Goal: Transaction & Acquisition: Obtain resource

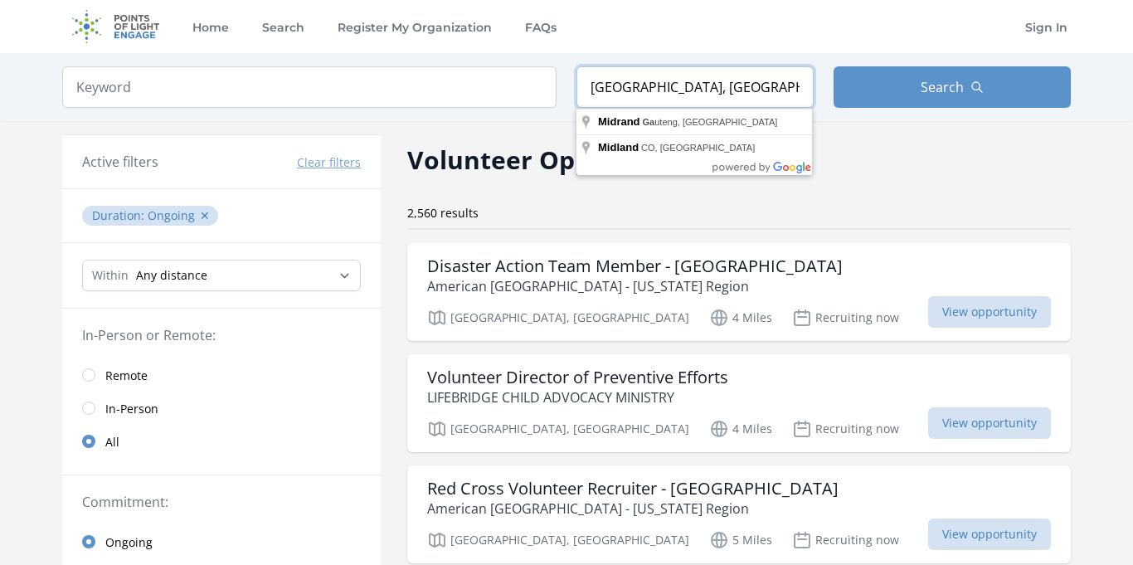
drag, startPoint x: 729, startPoint y: 91, endPoint x: 577, endPoint y: 95, distance: 151.9
click at [577, 95] on input "[GEOGRAPHIC_DATA], [GEOGRAPHIC_DATA]" at bounding box center [695, 86] width 237 height 41
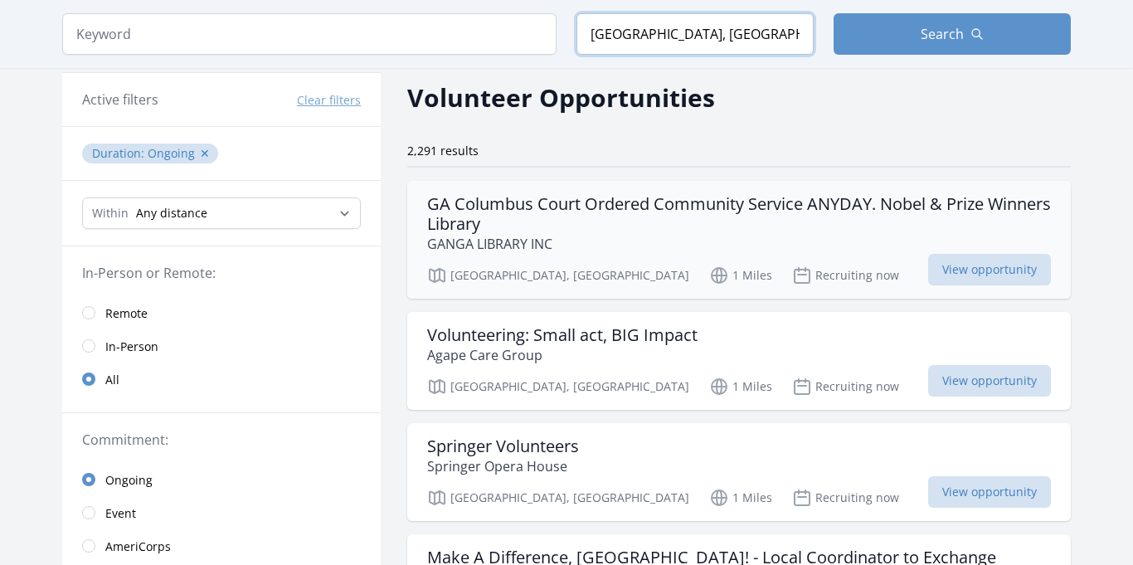
scroll to position [66, 0]
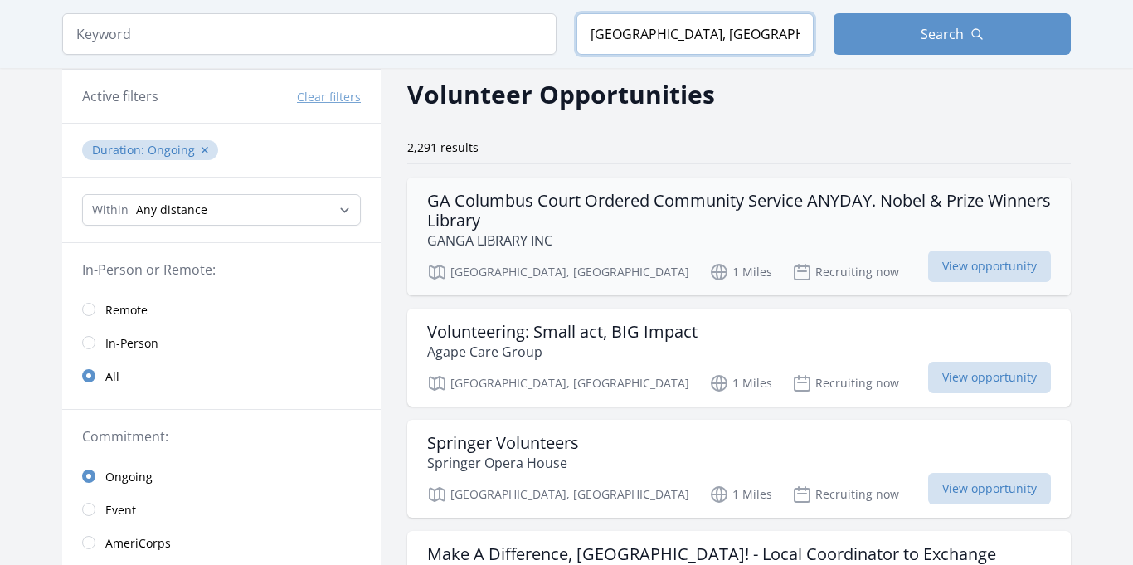
type input "[GEOGRAPHIC_DATA], [GEOGRAPHIC_DATA], [GEOGRAPHIC_DATA]"
click at [572, 217] on h3 "GA Columbus Court Ordered Community Service ANYDAY. Nobel & Prize Winners Libra…" at bounding box center [739, 211] width 624 height 40
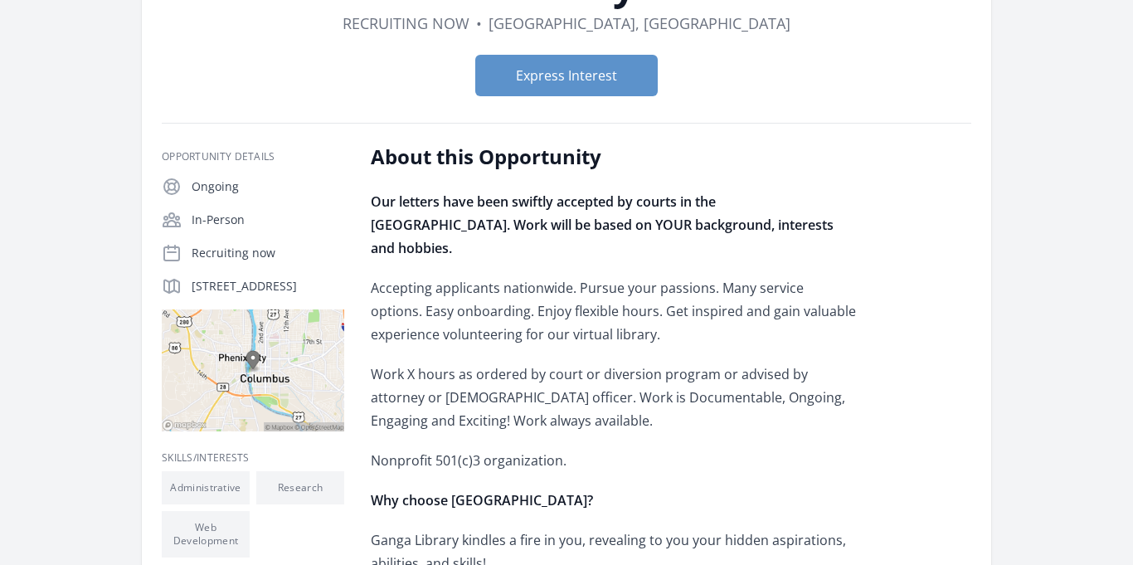
scroll to position [241, 0]
click at [613, 84] on button "Express Interest" at bounding box center [566, 74] width 183 height 41
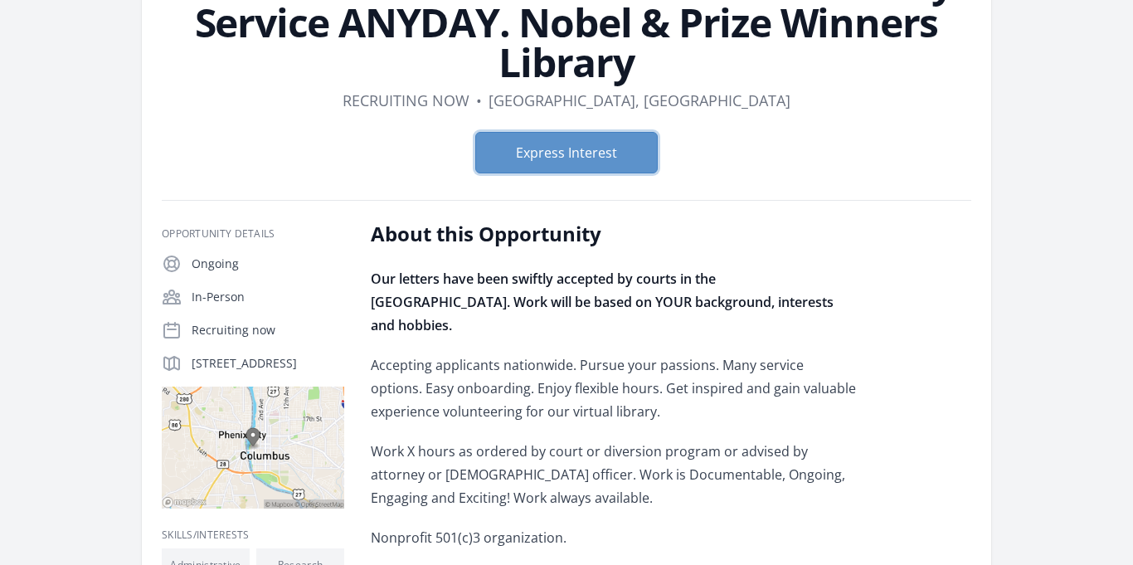
scroll to position [0, 0]
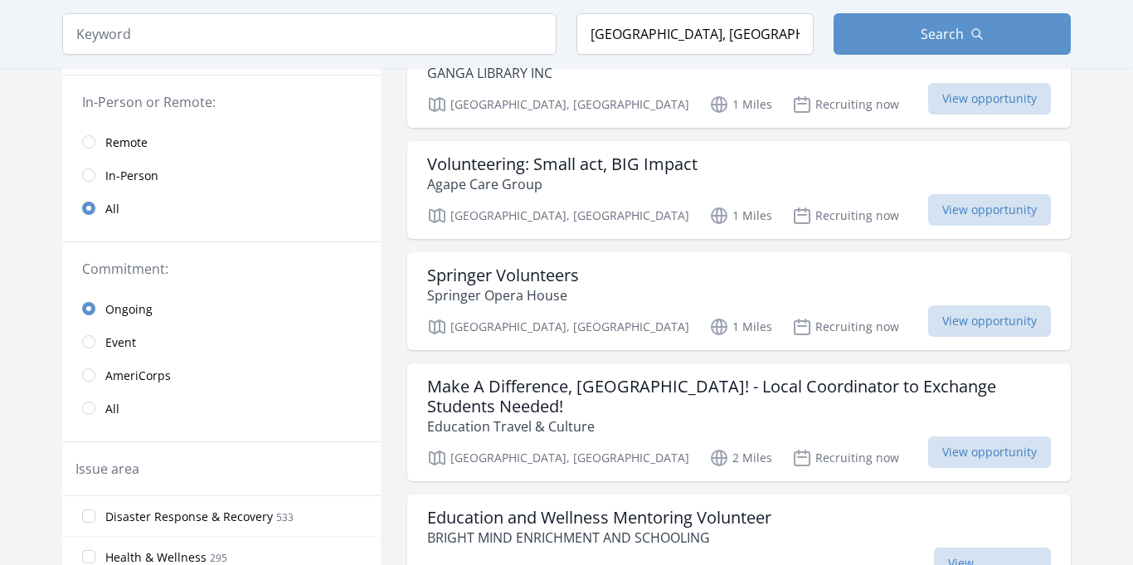
scroll to position [260, 0]
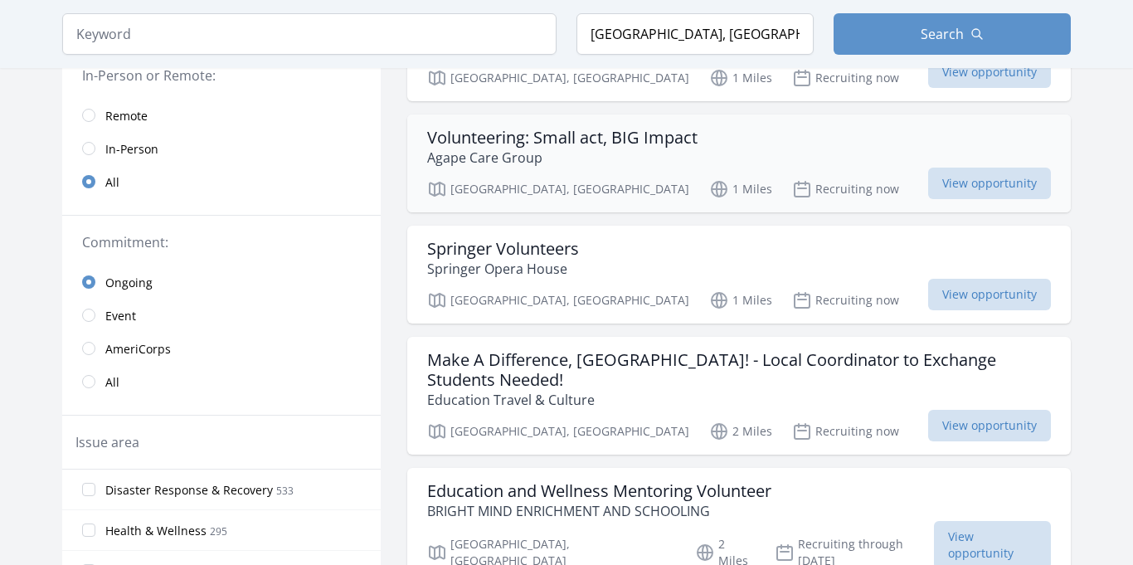
click at [670, 145] on h3 "Volunteering: Small act, BIG Impact" at bounding box center [562, 138] width 270 height 20
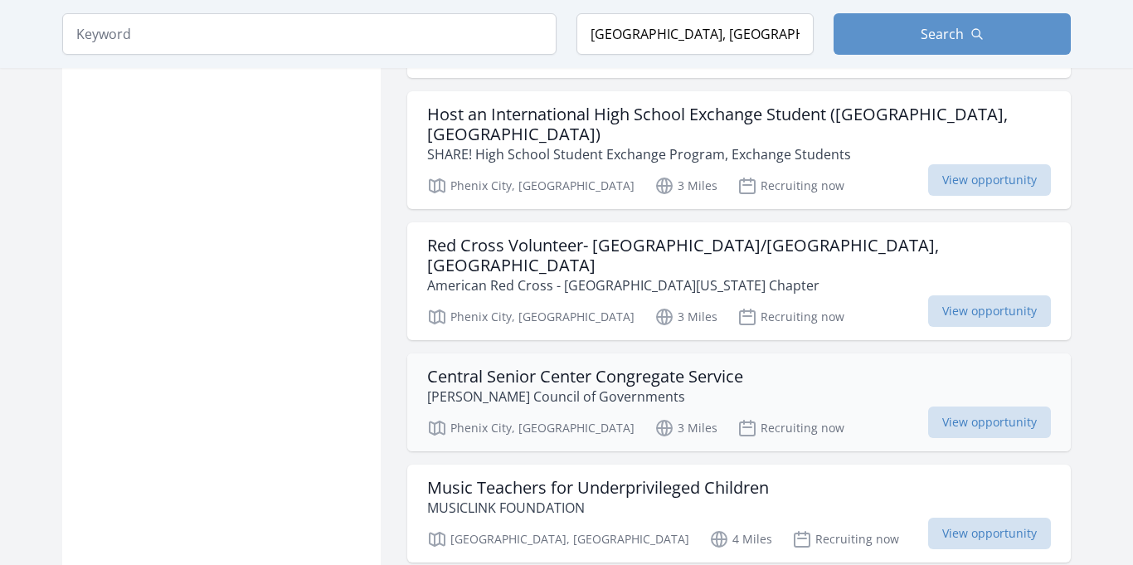
scroll to position [66, 0]
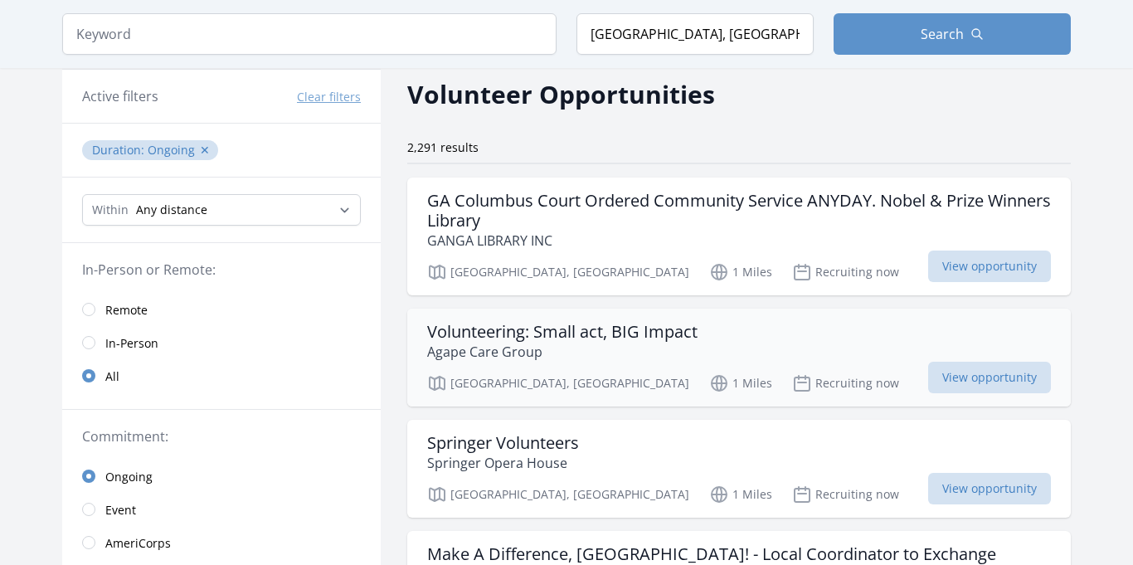
type input "Midland, GA"
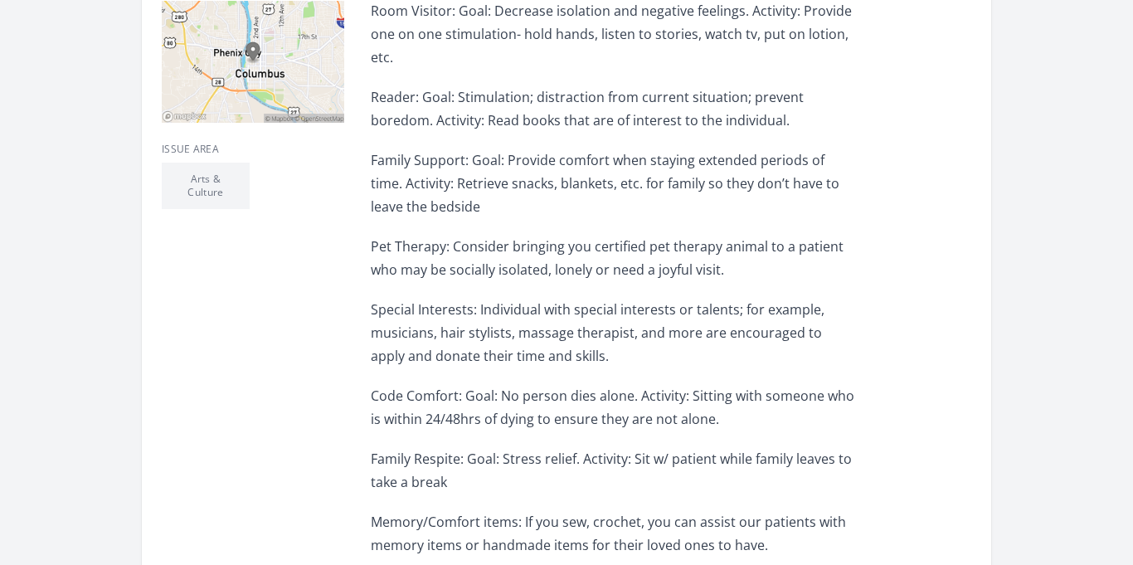
scroll to position [497, 0]
